Goal: Check status: Check status

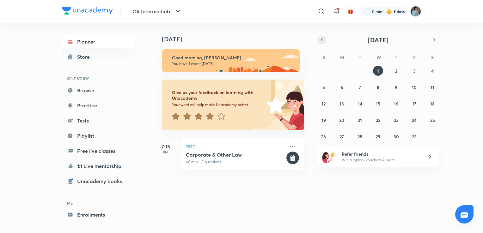
click at [319, 40] on icon "button" at bounding box center [321, 40] width 5 height 6
click at [359, 119] on abbr "23" at bounding box center [359, 120] width 5 height 6
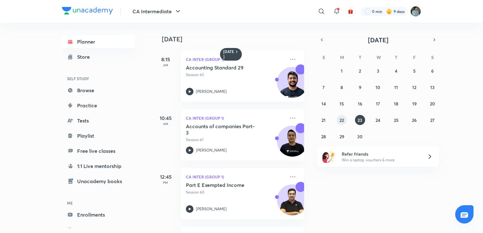
click at [344, 121] on button "22" at bounding box center [341, 120] width 10 height 10
click at [320, 118] on button "21" at bounding box center [323, 120] width 10 height 10
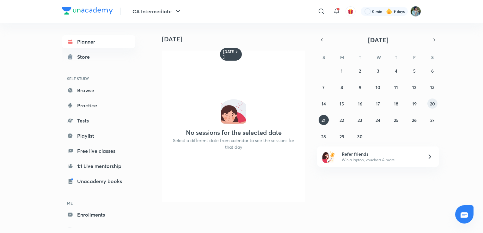
click at [430, 105] on abbr "20" at bounding box center [432, 104] width 5 height 6
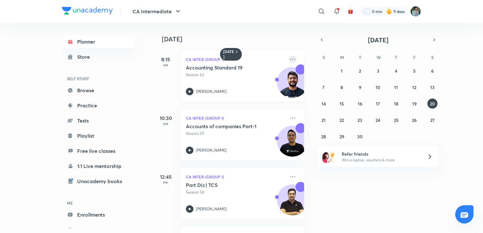
click at [289, 57] on icon at bounding box center [293, 60] width 8 height 8
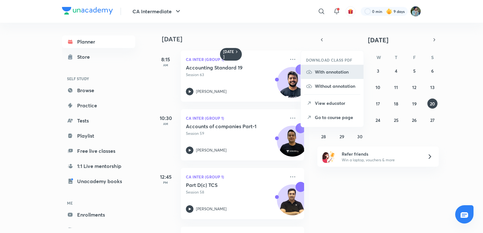
click at [334, 70] on p "With annotation" at bounding box center [337, 72] width 44 height 7
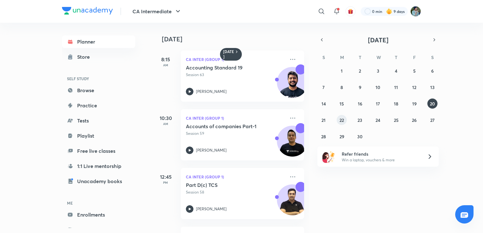
click at [340, 121] on abbr "22" at bounding box center [341, 120] width 4 height 6
click at [289, 57] on icon at bounding box center [293, 60] width 8 height 8
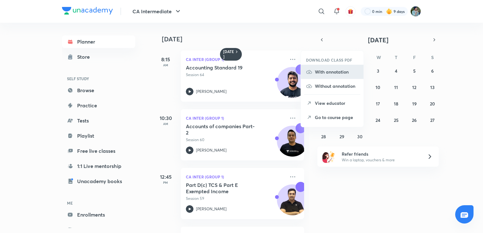
click at [330, 75] on p "With annotation" at bounding box center [337, 72] width 44 height 7
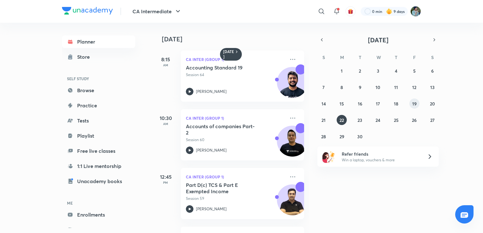
click at [412, 104] on abbr "19" at bounding box center [414, 104] width 4 height 6
click at [289, 59] on icon at bounding box center [293, 60] width 8 height 8
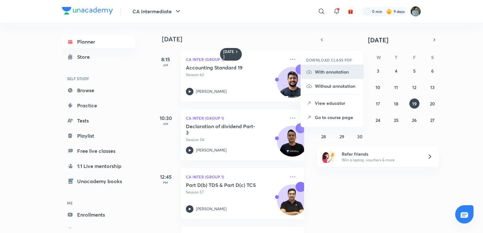
click at [321, 71] on p "With annotation" at bounding box center [337, 72] width 44 height 7
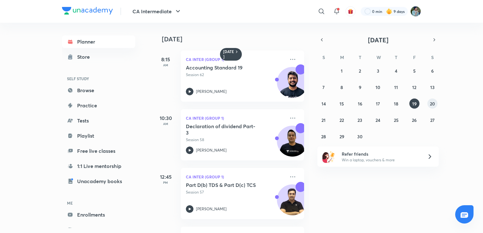
click at [432, 103] on abbr "20" at bounding box center [432, 104] width 5 height 6
click at [289, 57] on icon at bounding box center [293, 60] width 8 height 8
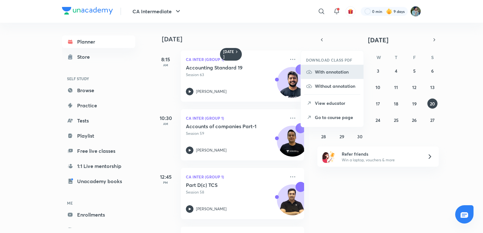
click at [340, 69] on p "With annotation" at bounding box center [337, 72] width 44 height 7
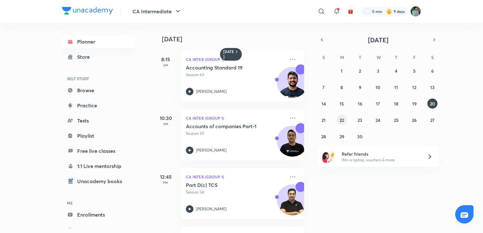
click at [338, 120] on button "22" at bounding box center [341, 120] width 10 height 10
click at [289, 59] on icon at bounding box center [293, 60] width 8 height 8
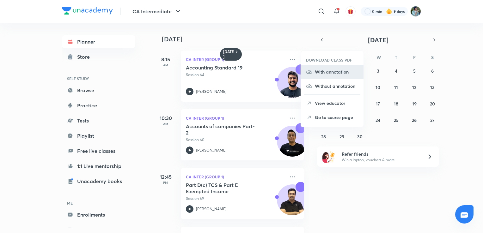
click at [317, 68] on li "With annotation" at bounding box center [332, 72] width 63 height 14
